Goal: Task Accomplishment & Management: Use online tool/utility

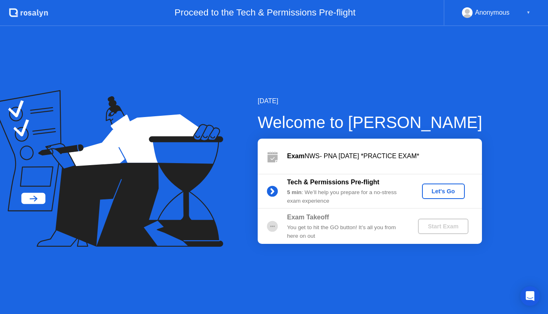
click at [448, 193] on div "Let's Go" at bounding box center [443, 191] width 36 height 7
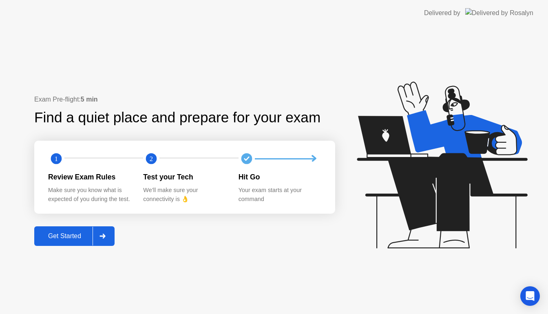
click at [70, 238] on div "Get Started" at bounding box center [65, 235] width 56 height 7
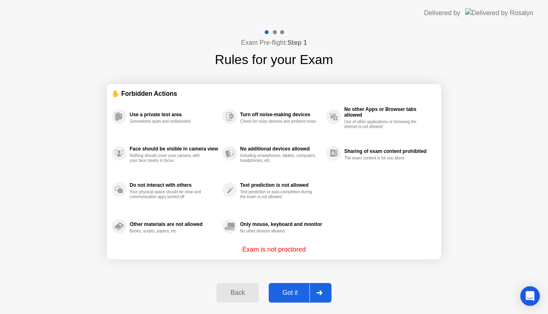
click at [296, 294] on div "Got it" at bounding box center [290, 292] width 38 height 7
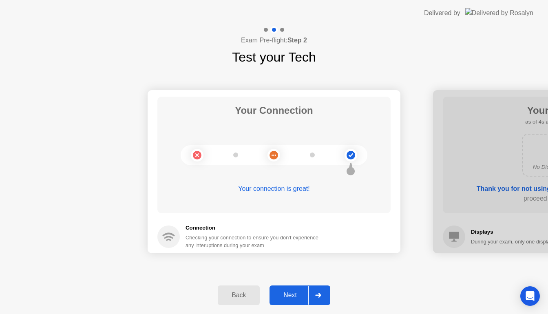
click at [296, 294] on div "Next" at bounding box center [290, 294] width 36 height 7
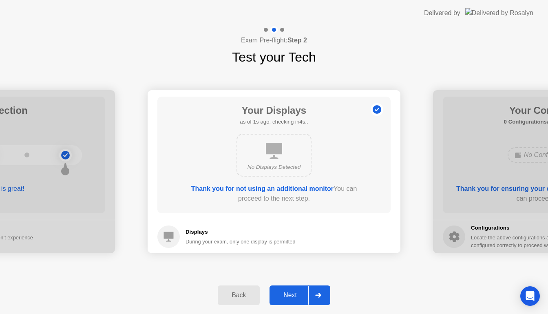
click at [296, 294] on div "Next" at bounding box center [290, 294] width 36 height 7
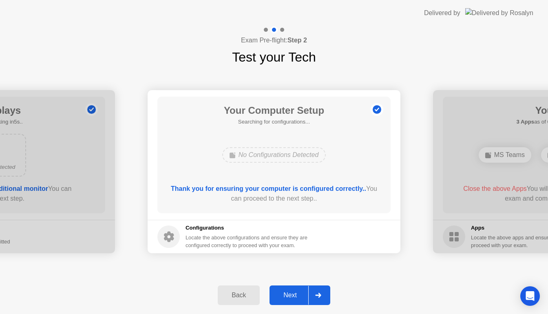
click at [296, 294] on div "Next" at bounding box center [290, 294] width 36 height 7
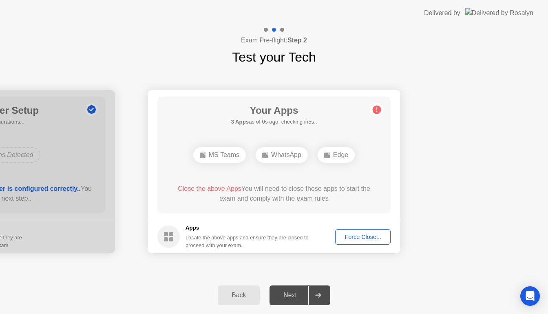
click at [296, 294] on div "Next" at bounding box center [290, 294] width 36 height 7
click at [285, 295] on div "Next" at bounding box center [290, 294] width 36 height 7
click at [356, 237] on div "Force Close..." at bounding box center [363, 237] width 50 height 7
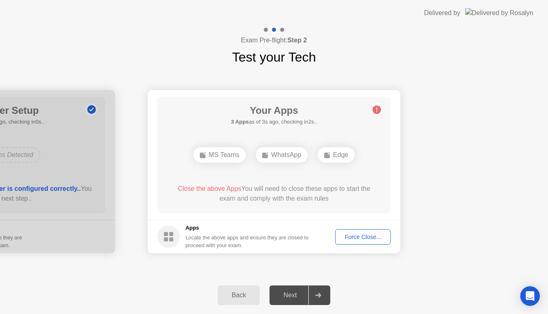
click at [294, 295] on div "Next" at bounding box center [290, 294] width 36 height 7
click at [318, 296] on icon at bounding box center [318, 295] width 6 height 5
click at [292, 298] on div "Next" at bounding box center [290, 294] width 36 height 7
click at [464, 68] on div "Your Connection Your connection is great! Connection Checking your connection t…" at bounding box center [274, 172] width 548 height 210
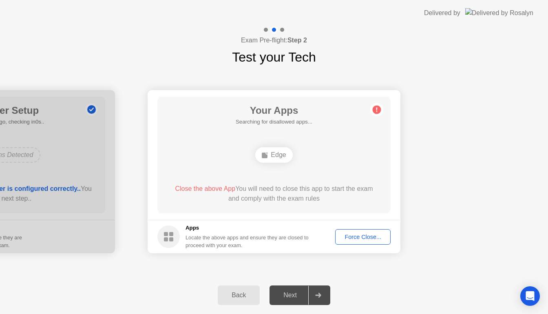
click at [356, 235] on div "Force Close..." at bounding box center [363, 237] width 50 height 7
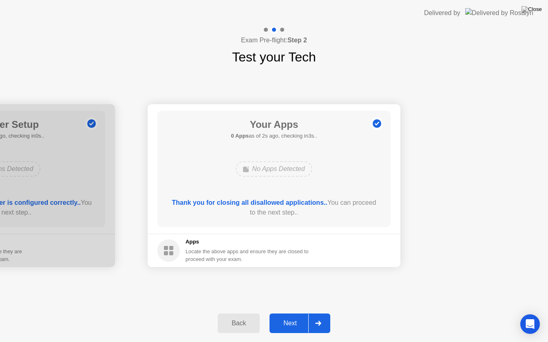
click at [280, 313] on div "Next" at bounding box center [290, 323] width 36 height 7
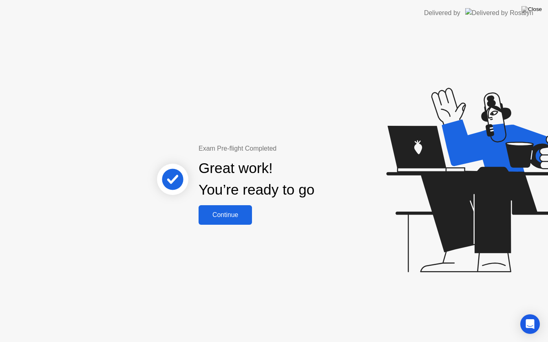
click at [235, 221] on button "Continue" at bounding box center [225, 215] width 53 height 20
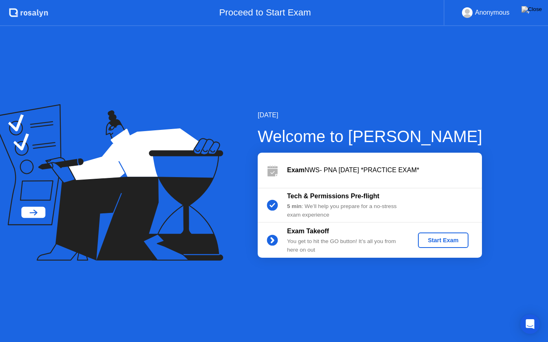
click at [443, 238] on div "Start Exam" at bounding box center [443, 240] width 44 height 7
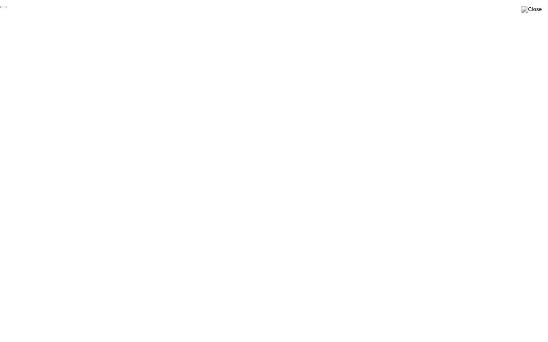
click div "End Proctoring Session"
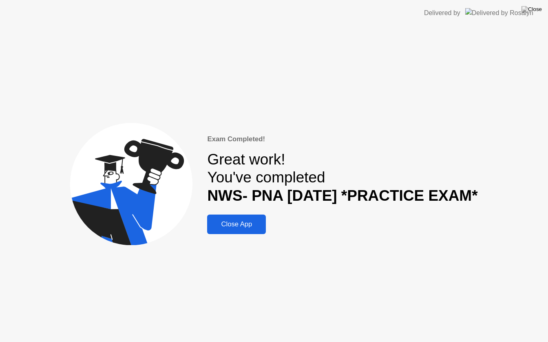
click at [259, 225] on div "Close App" at bounding box center [237, 225] width 54 height 8
